Goal: Task Accomplishment & Management: Use online tool/utility

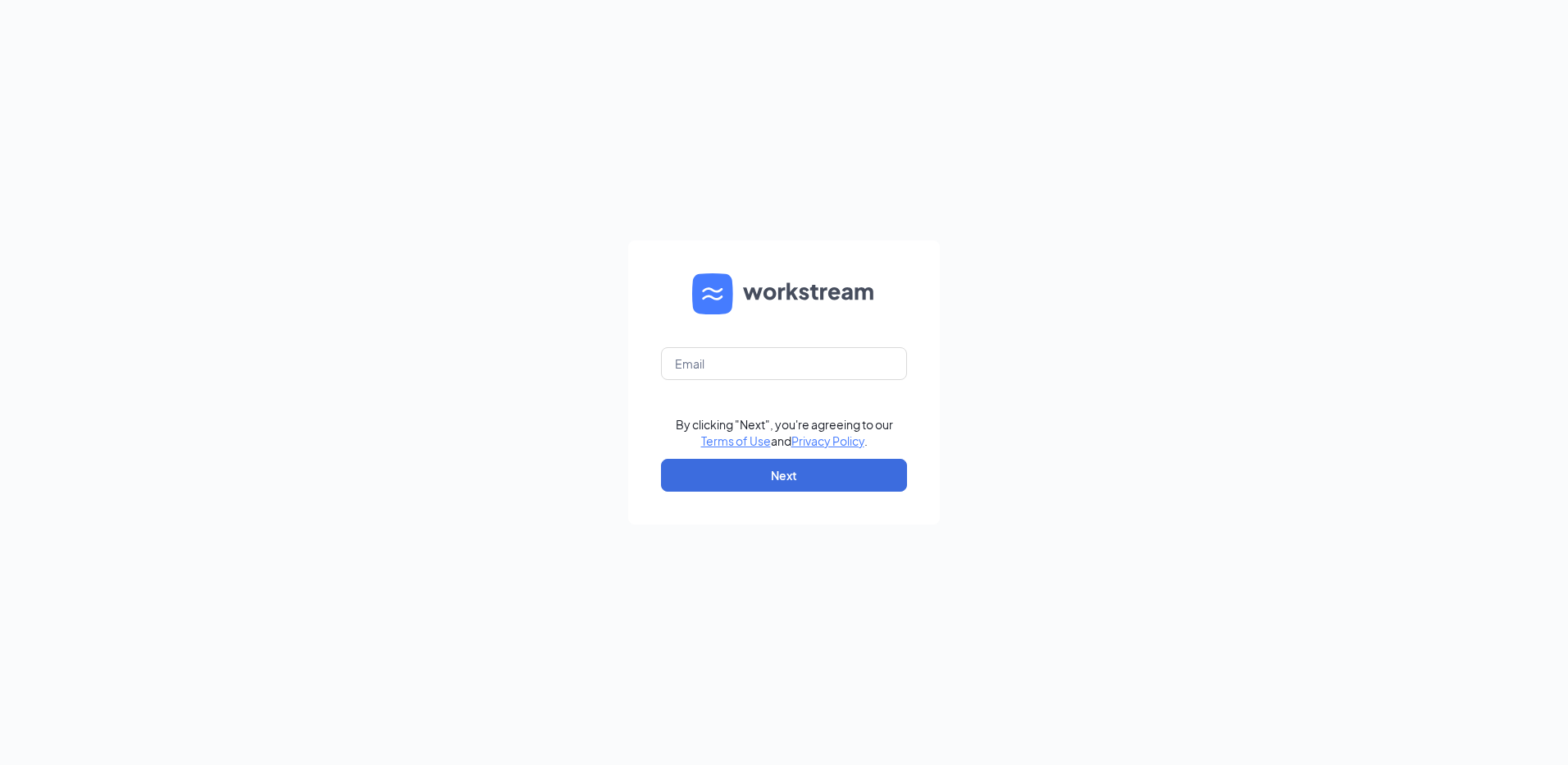
click at [655, 364] on form "By clicking "Next", you're agreeing to our Terms of Use and Privacy Policy . Ne…" at bounding box center [784, 382] width 312 height 284
click at [687, 370] on input "text" at bounding box center [784, 363] width 246 height 33
type input "[EMAIL_ADDRESS][DOMAIN_NAME]"
click at [729, 484] on button "Next" at bounding box center [784, 475] width 246 height 33
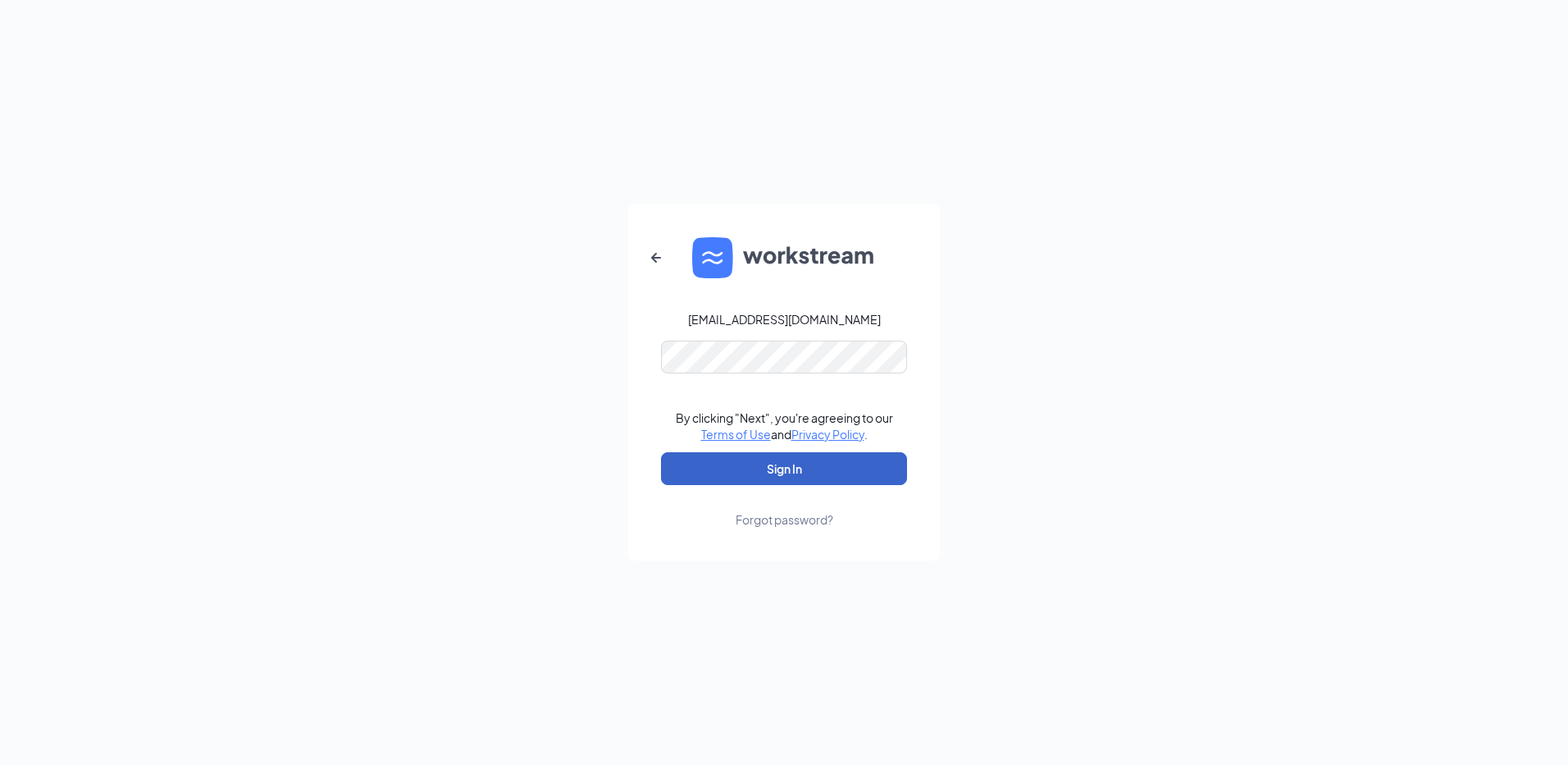
click at [723, 477] on button "Sign In" at bounding box center [784, 469] width 246 height 33
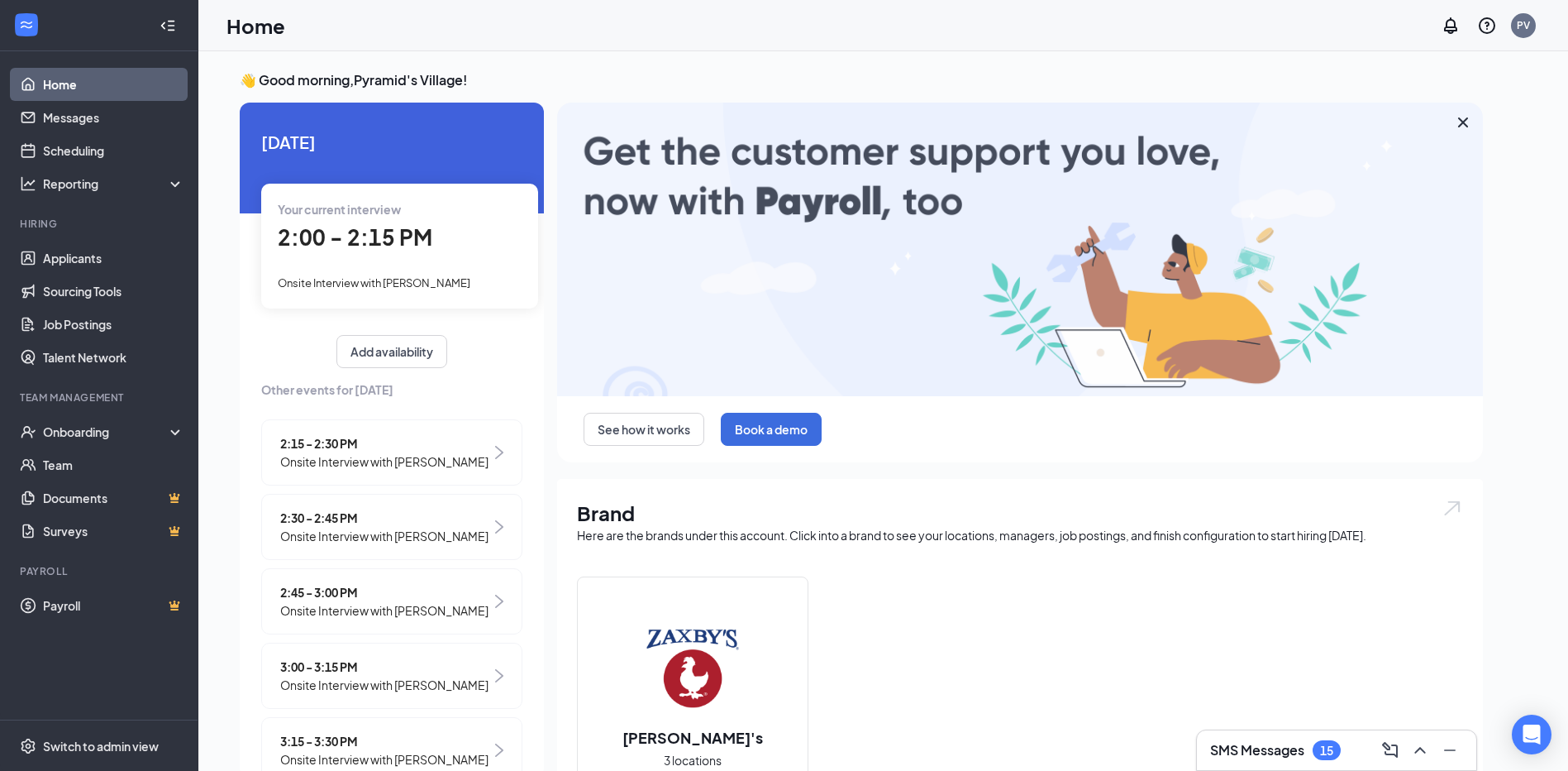
click at [425, 234] on span "2:00 - 2:15 PM" at bounding box center [354, 237] width 154 height 27
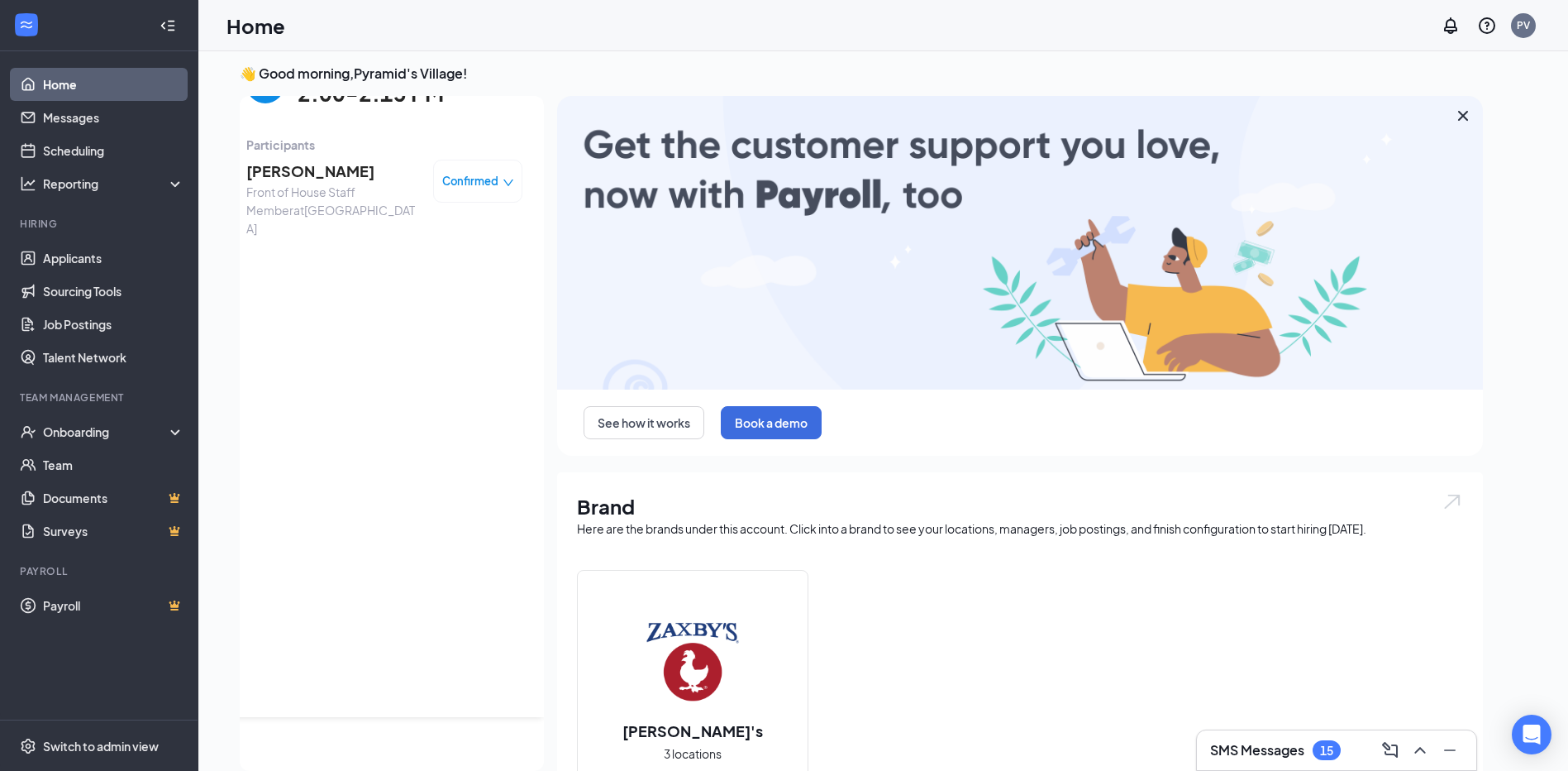
scroll to position [82, 0]
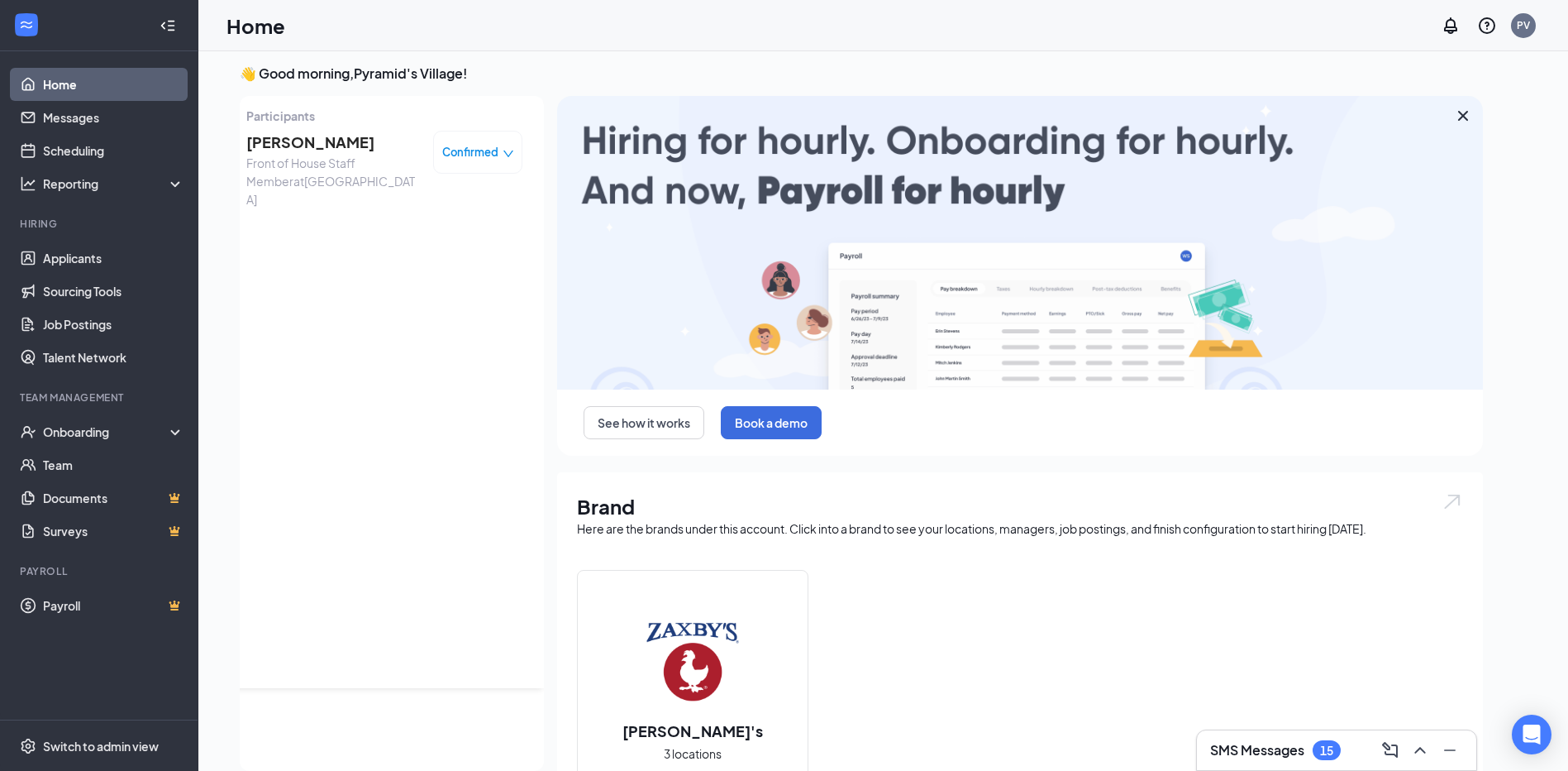
click at [305, 148] on span "Ryan Rodriguez" at bounding box center [332, 142] width 173 height 23
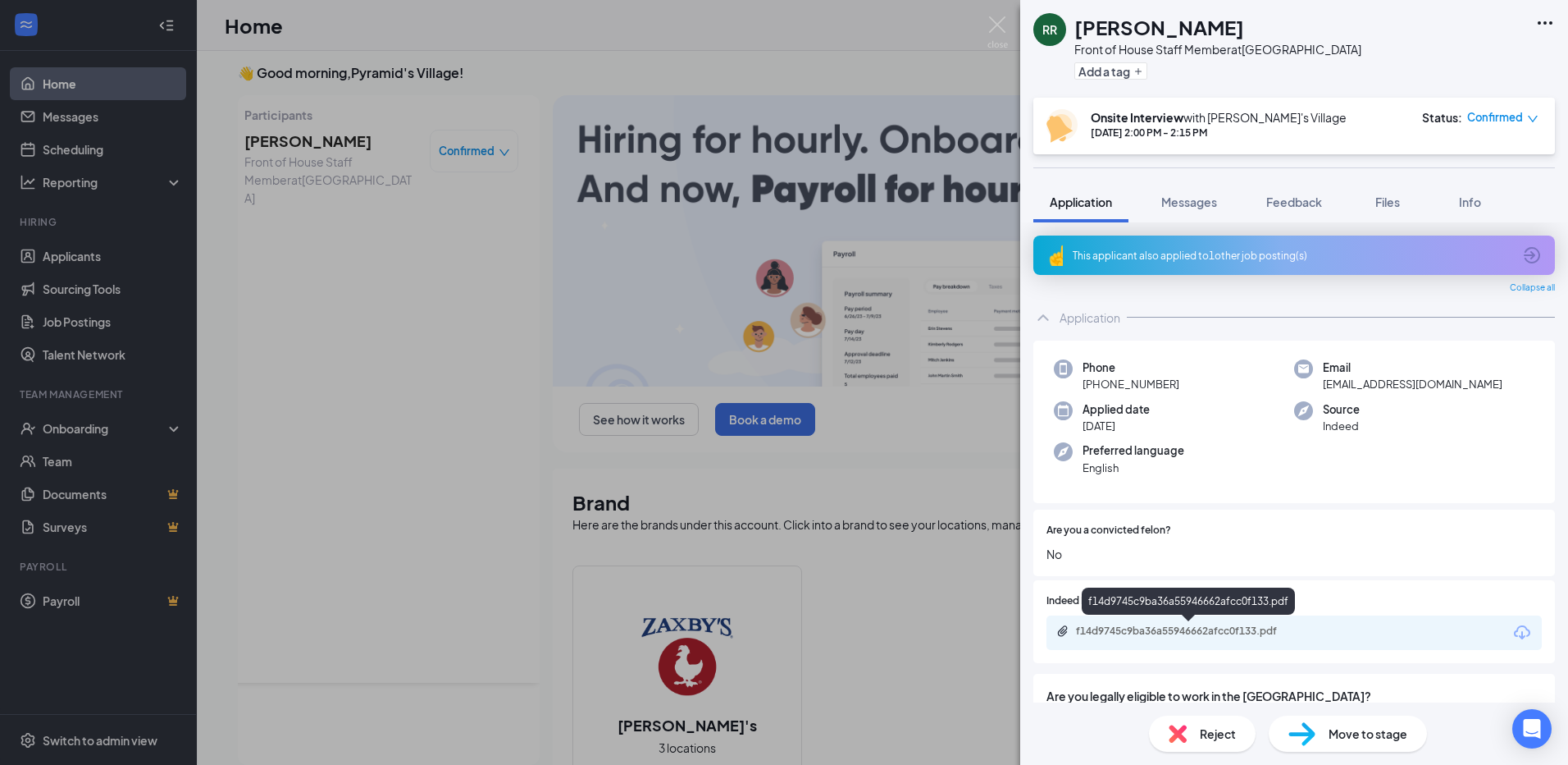
click at [1178, 628] on div "f14d9745c9ba36a55946662afcc0f133.pdf" at bounding box center [1191, 631] width 230 height 13
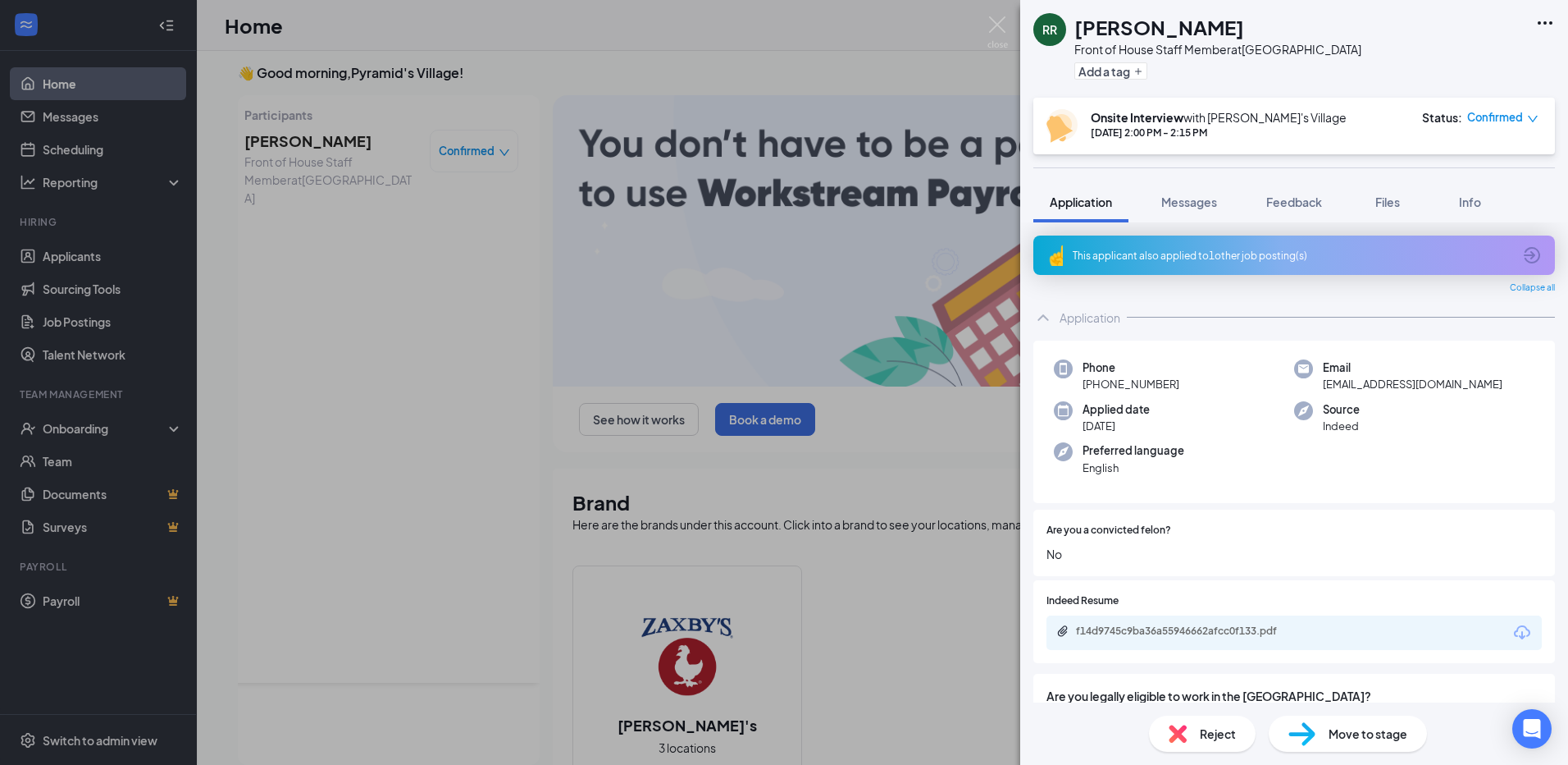
click at [327, 132] on div "RR Ryan Rodriguez Front of House Staff Member at Greensboro Add a tag Onsite In…" at bounding box center [784, 382] width 1568 height 765
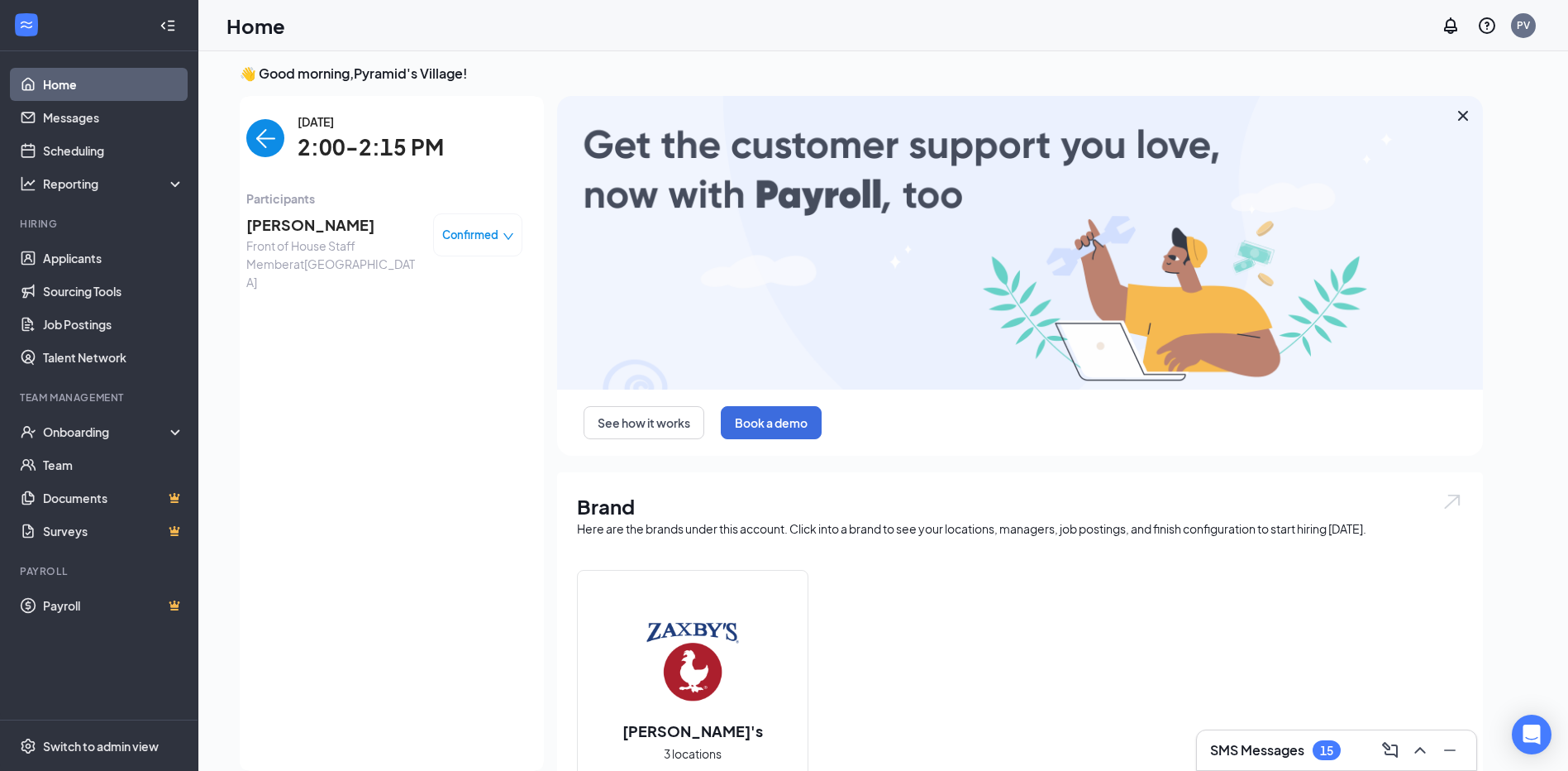
click at [104, 79] on link "Home" at bounding box center [114, 84] width 142 height 34
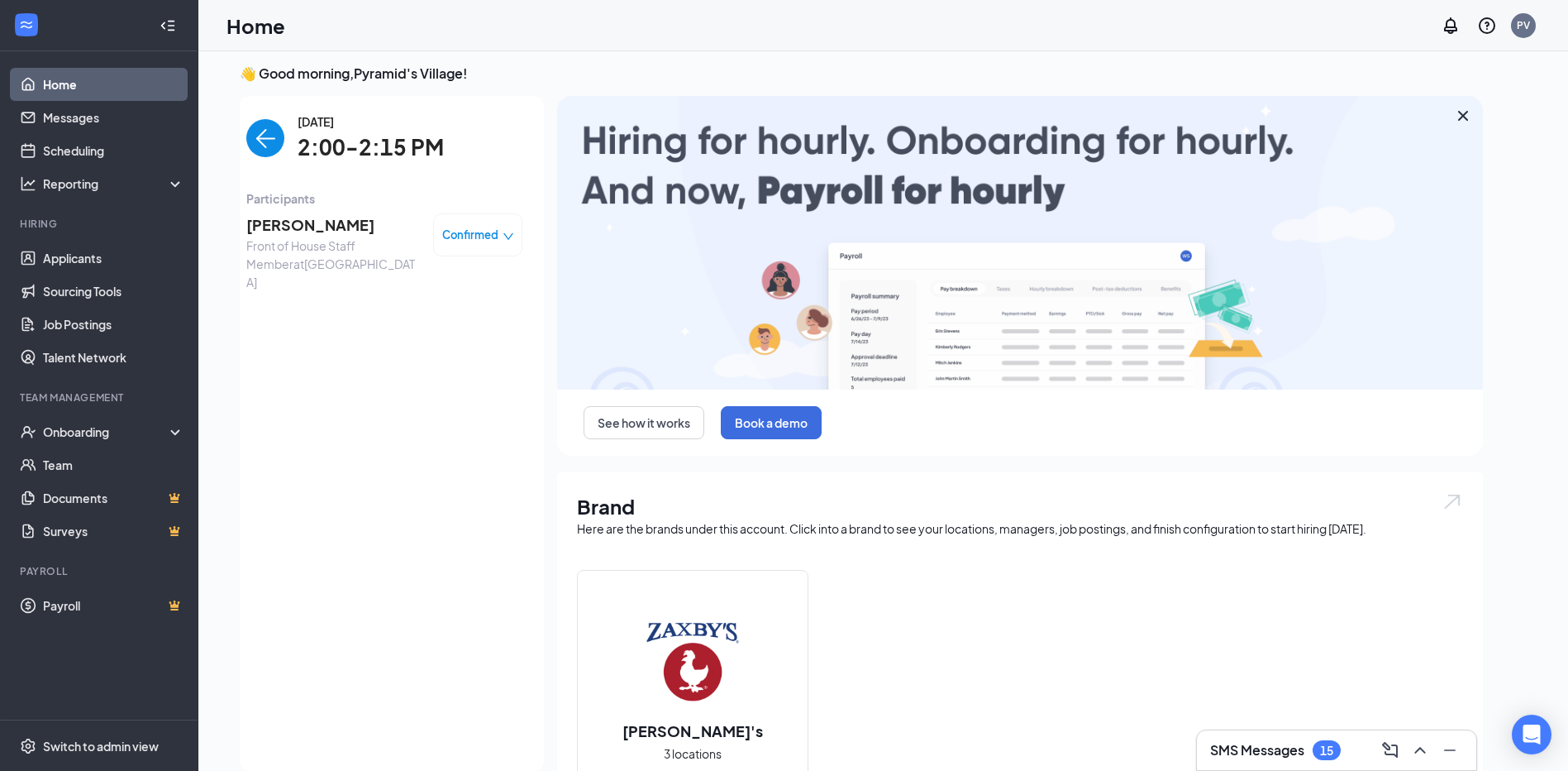
click at [254, 139] on img "back-button" at bounding box center [265, 138] width 38 height 38
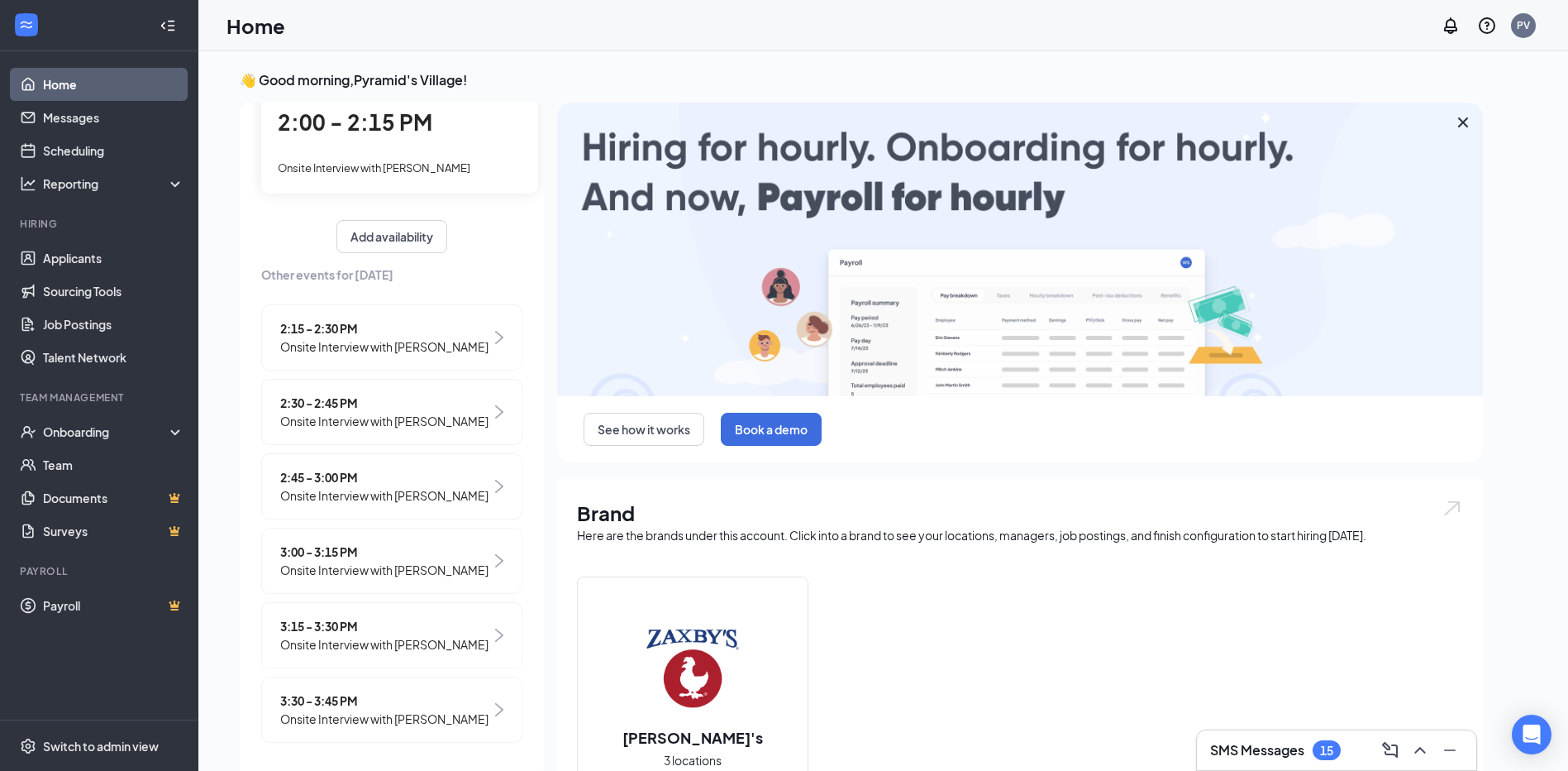
scroll to position [151, 0]
